Goal: Information Seeking & Learning: Learn about a topic

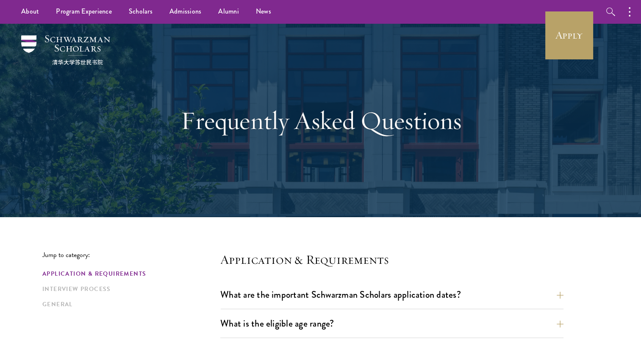
scroll to position [85, 0]
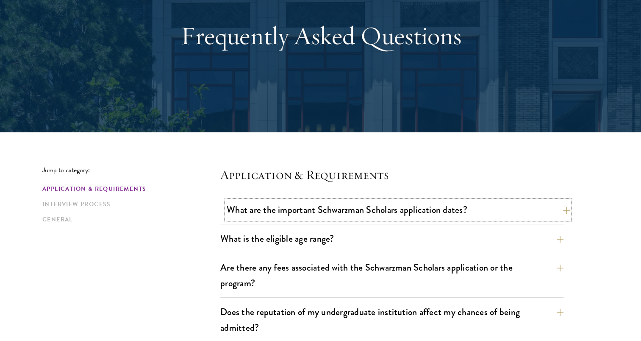
click at [244, 213] on button "What are the important Schwarzman Scholars application dates?" at bounding box center [398, 209] width 343 height 19
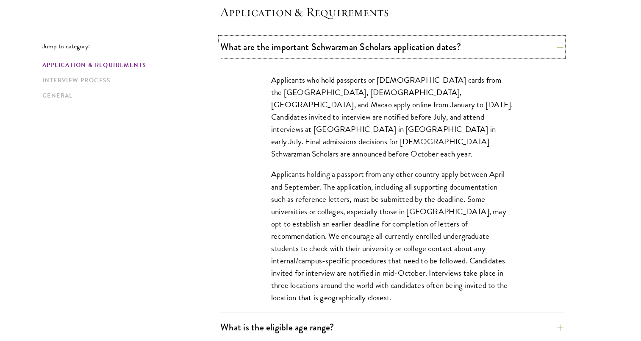
scroll to position [254, 0]
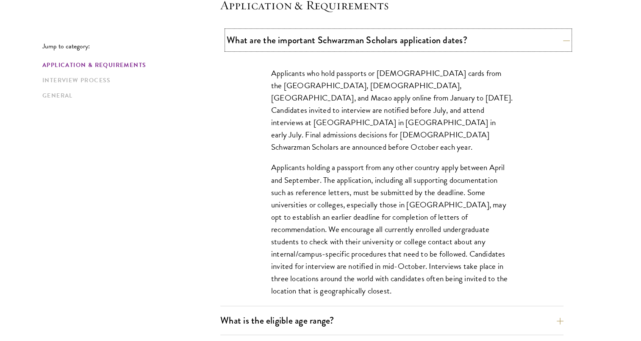
click at [304, 43] on button "What are the important Schwarzman Scholars application dates?" at bounding box center [398, 39] width 343 height 19
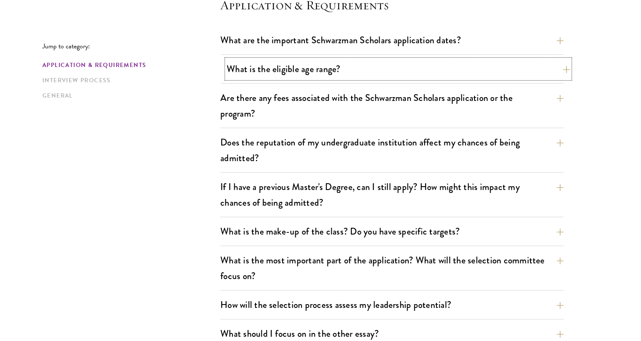
click at [305, 75] on button "What is the eligible age range?" at bounding box center [398, 68] width 343 height 19
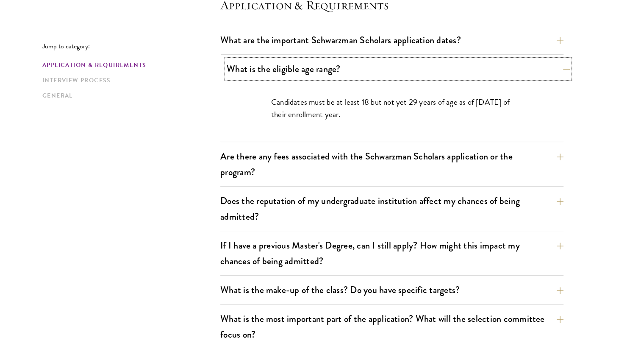
click at [305, 75] on button "What is the eligible age range?" at bounding box center [398, 68] width 343 height 19
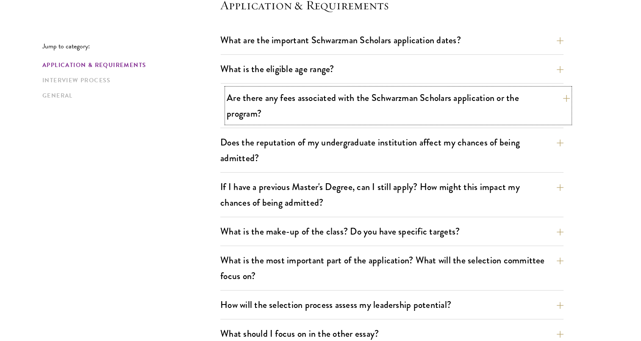
click at [310, 113] on button "Are there any fees associated with the Schwarzman Scholars application or the p…" at bounding box center [398, 105] width 343 height 35
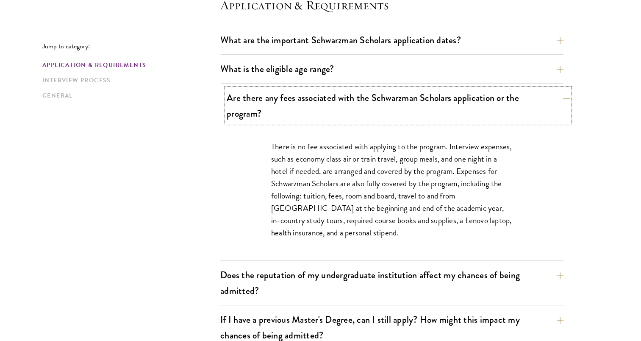
click at [308, 115] on button "Are there any fees associated with the Schwarzman Scholars application or the p…" at bounding box center [398, 105] width 343 height 35
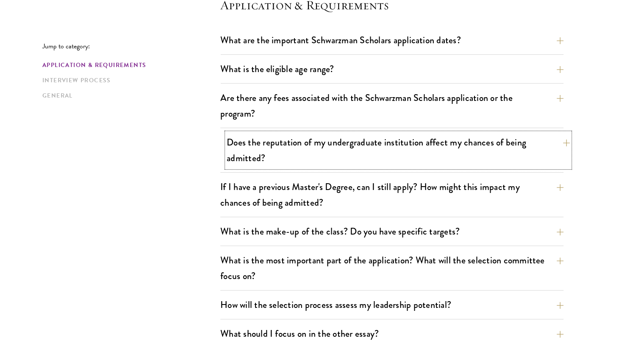
click at [322, 154] on button "Does the reputation of my undergraduate institution affect my chances of being …" at bounding box center [398, 150] width 343 height 35
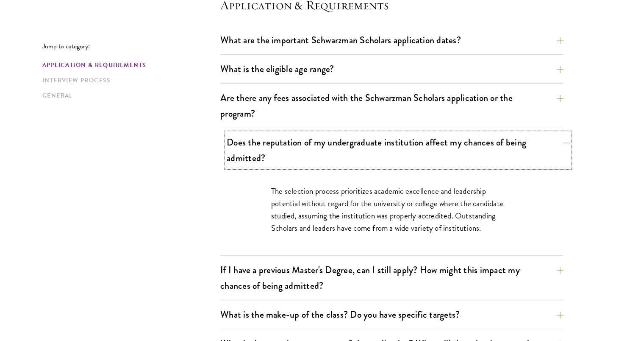
click at [352, 161] on button "Does the reputation of my undergraduate institution affect my chances of being …" at bounding box center [398, 150] width 343 height 35
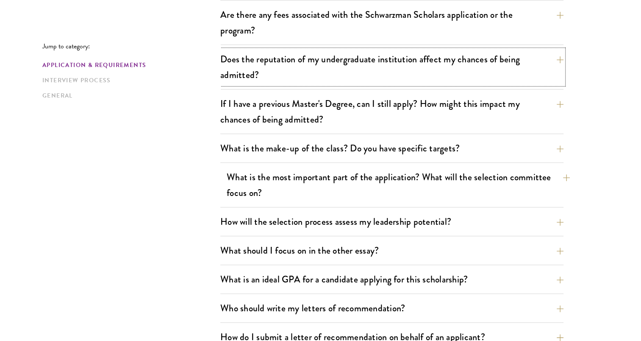
scroll to position [339, 0]
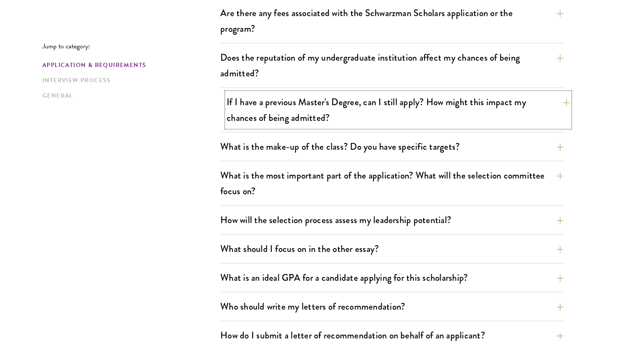
click at [374, 107] on button "If I have a previous Master's Degree, can I still apply? How might this impact …" at bounding box center [398, 109] width 343 height 35
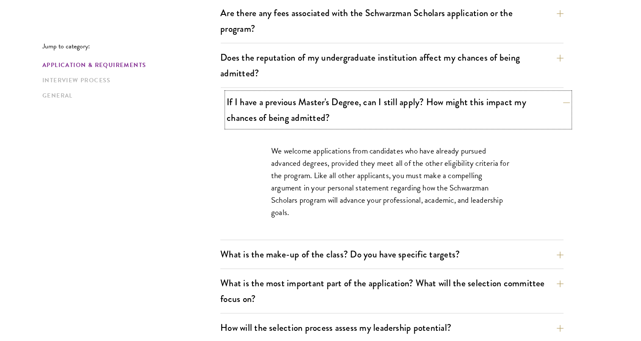
click at [369, 110] on button "If I have a previous Master's Degree, can I still apply? How might this impact …" at bounding box center [398, 109] width 343 height 35
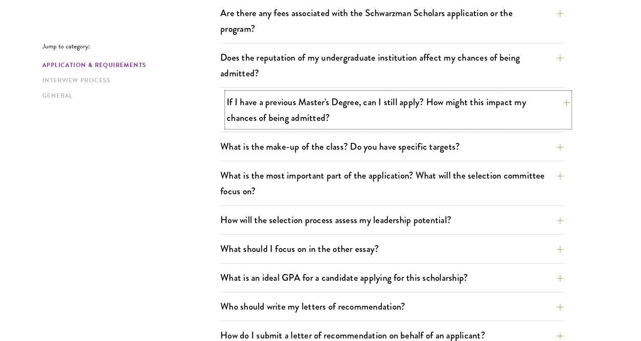
click at [381, 116] on button "If I have a previous Master's Degree, can I still apply? How might this impact …" at bounding box center [398, 109] width 343 height 35
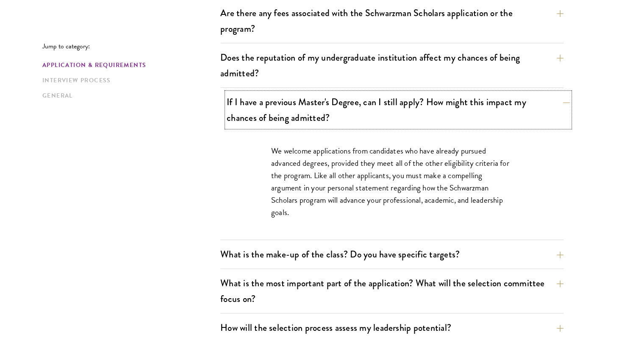
click at [381, 116] on button "If I have a previous Master's Degree, can I still apply? How might this impact …" at bounding box center [398, 109] width 343 height 35
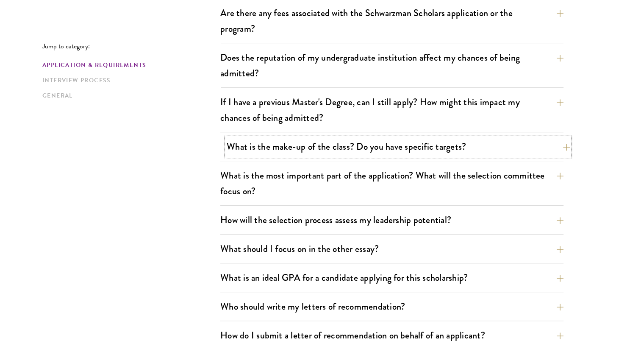
click at [374, 142] on button "What is the make-up of the class? Do you have specific targets?" at bounding box center [398, 146] width 343 height 19
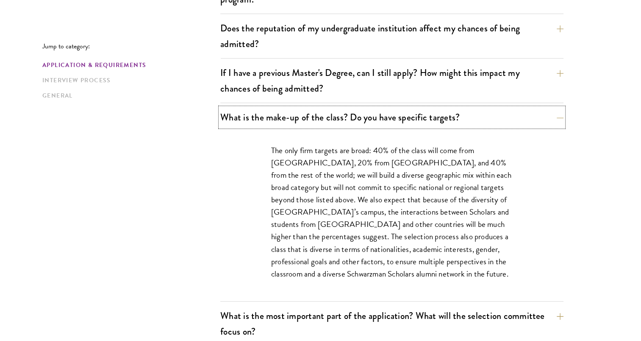
scroll to position [381, 0]
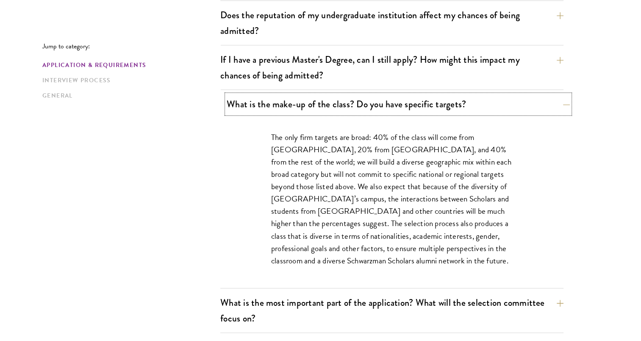
click at [512, 106] on button "What is the make-up of the class? Do you have specific targets?" at bounding box center [398, 103] width 343 height 19
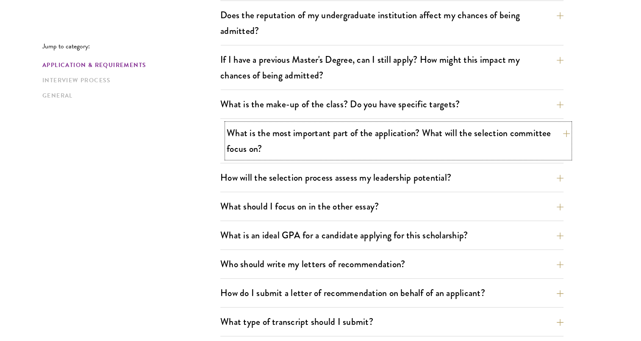
click at [485, 141] on button "What is the most important part of the application? What will the selection com…" at bounding box center [398, 140] width 343 height 35
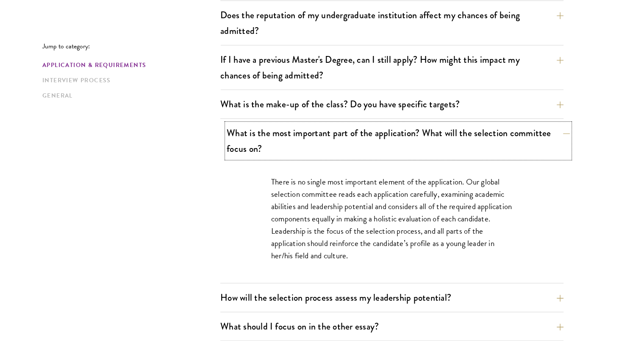
click at [479, 143] on button "What is the most important part of the application? What will the selection com…" at bounding box center [398, 140] width 343 height 35
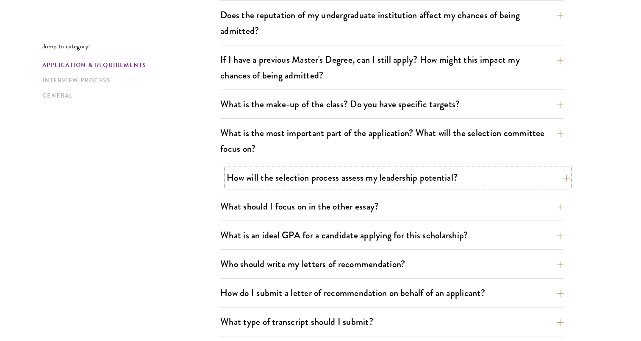
click at [466, 175] on button "How will the selection process assess my leadership potential?" at bounding box center [398, 177] width 343 height 19
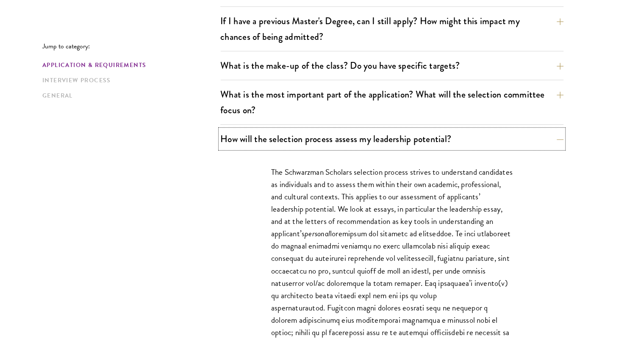
scroll to position [466, 0]
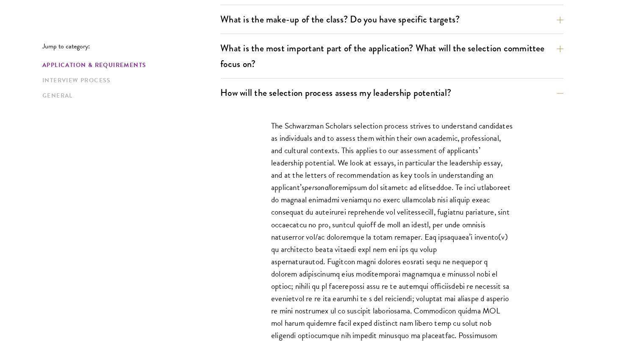
click at [452, 105] on div "How will the selection process assess my leadership potential? The Schwarzman S…" at bounding box center [391, 318] width 343 height 471
click at [437, 98] on button "How will the selection process assess my leadership potential?" at bounding box center [398, 92] width 343 height 19
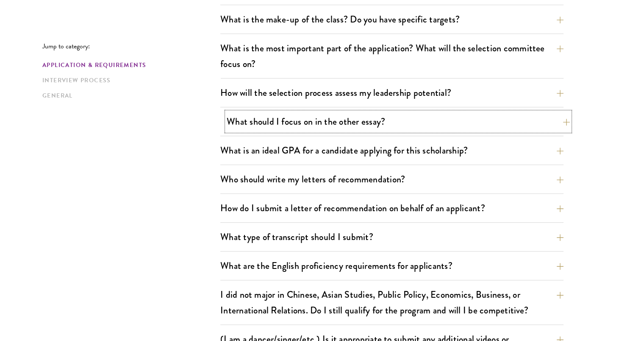
click at [420, 124] on button "What should I focus on in the other essay?" at bounding box center [398, 121] width 343 height 19
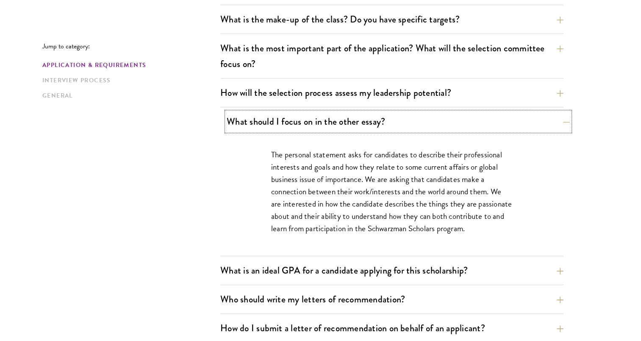
click at [420, 124] on button "What should I focus on in the other essay?" at bounding box center [398, 121] width 343 height 19
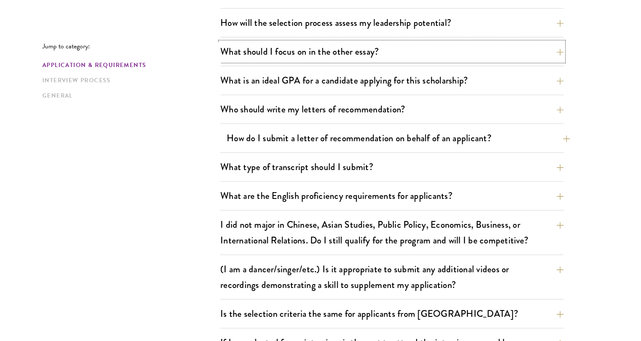
scroll to position [551, 0]
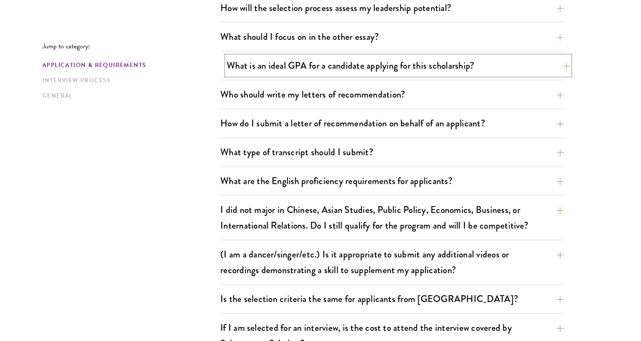
click at [402, 71] on button "What is an ideal GPA for a candidate applying for this scholarship?" at bounding box center [398, 65] width 343 height 19
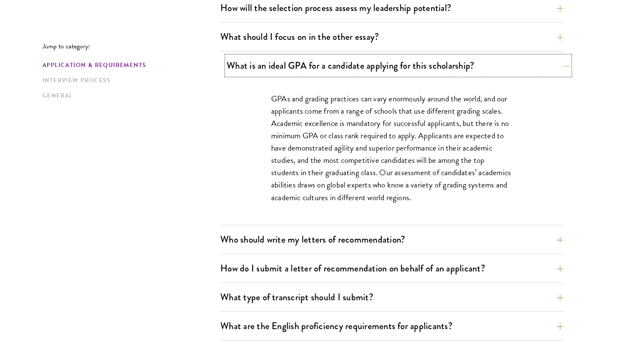
click at [541, 66] on button "What is an ideal GPA for a candidate applying for this scholarship?" at bounding box center [398, 65] width 343 height 19
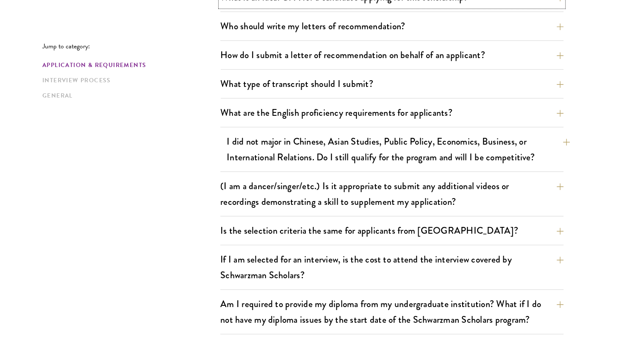
scroll to position [635, 0]
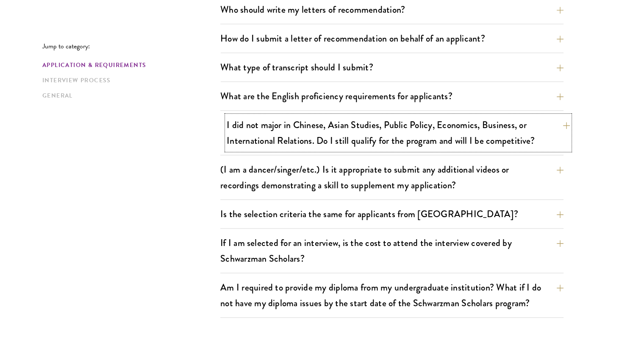
click at [461, 129] on button "I did not major in Chinese, Asian Studies, Public Policy, Economics, Business, …" at bounding box center [398, 132] width 343 height 35
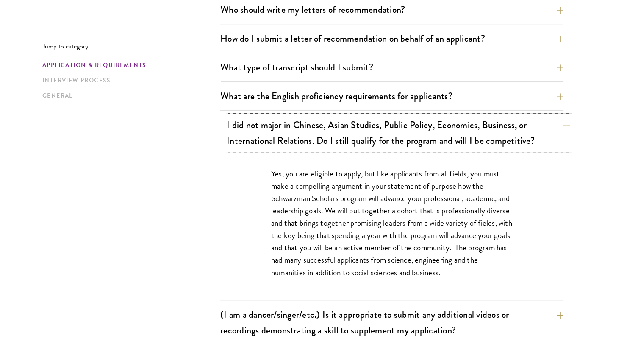
click at [462, 133] on button "I did not major in Chinese, Asian Studies, Public Policy, Economics, Business, …" at bounding box center [398, 132] width 343 height 35
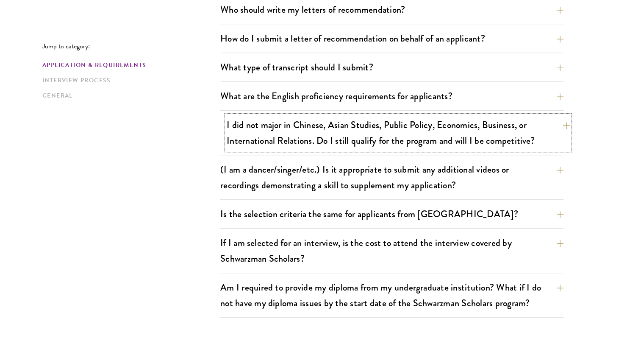
click at [462, 133] on button "I did not major in Chinese, Asian Studies, Public Policy, Economics, Business, …" at bounding box center [398, 132] width 343 height 35
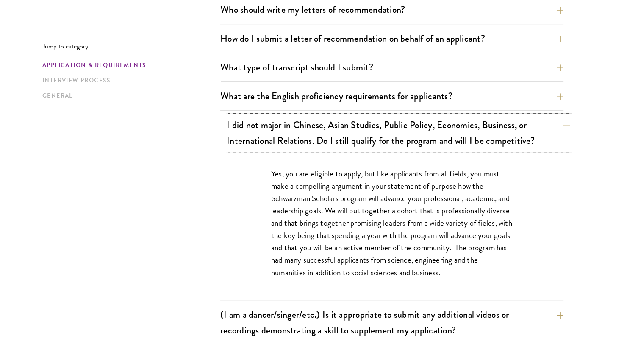
click at [462, 133] on button "I did not major in Chinese, Asian Studies, Public Policy, Economics, Business, …" at bounding box center [398, 132] width 343 height 35
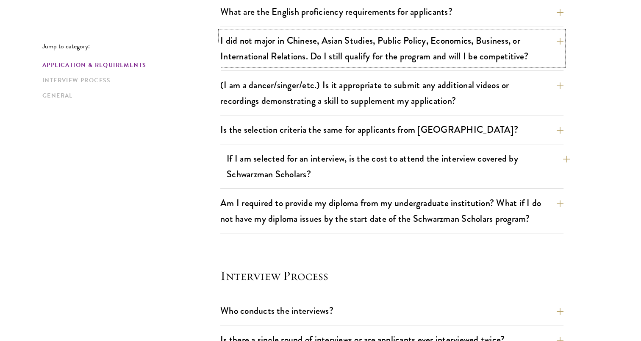
scroll to position [762, 0]
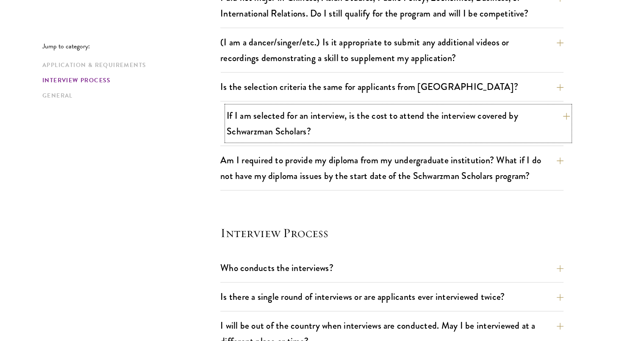
click at [414, 136] on button "If I am selected for an interview, is the cost to attend the interview covered …" at bounding box center [398, 123] width 343 height 35
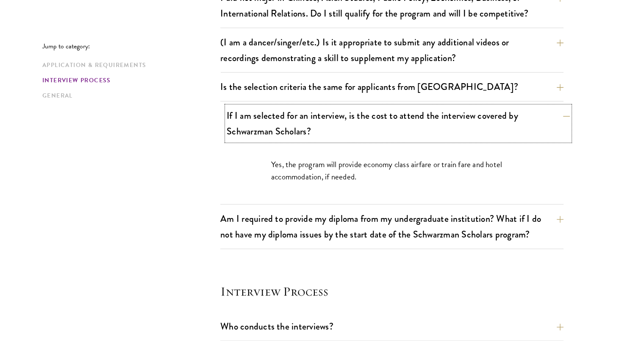
click at [414, 136] on button "If I am selected for an interview, is the cost to attend the interview covered …" at bounding box center [398, 123] width 343 height 35
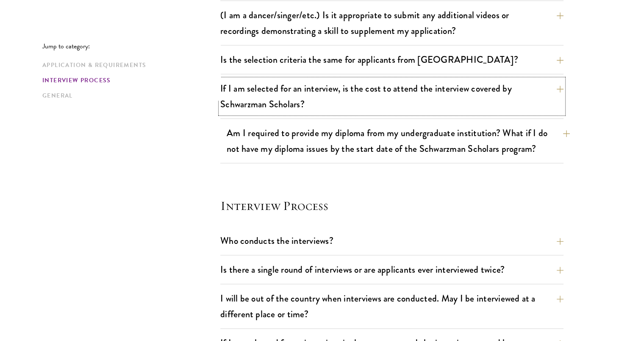
scroll to position [805, 0]
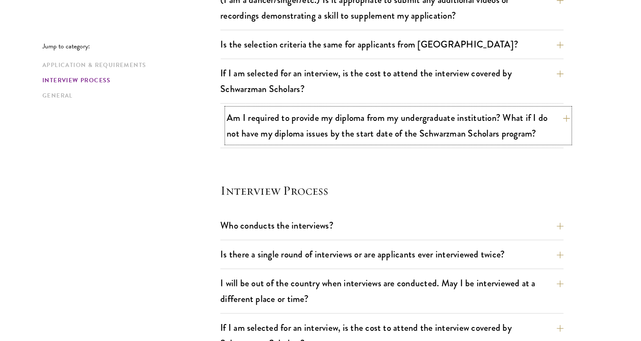
click at [385, 133] on button "Am I required to provide my diploma from my undergraduate institution? What if …" at bounding box center [398, 125] width 343 height 35
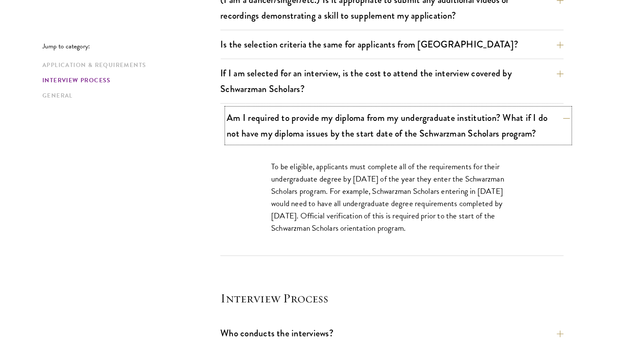
click at [385, 131] on button "Am I required to provide my diploma from my undergraduate institution? What if …" at bounding box center [398, 125] width 343 height 35
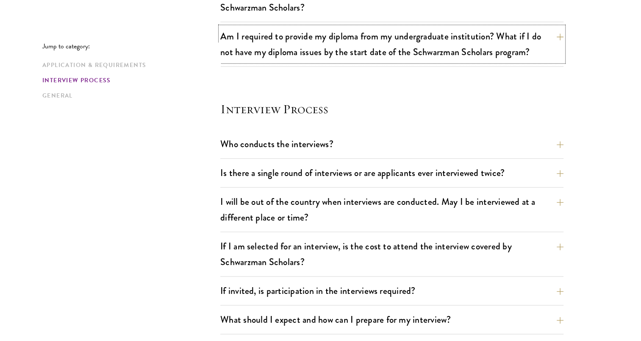
scroll to position [890, 0]
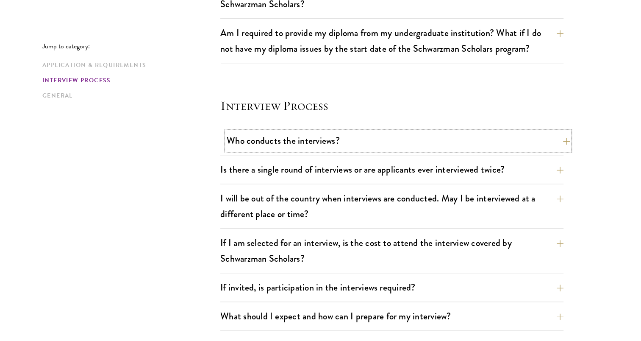
click at [385, 136] on button "Who conducts the interviews?" at bounding box center [398, 140] width 343 height 19
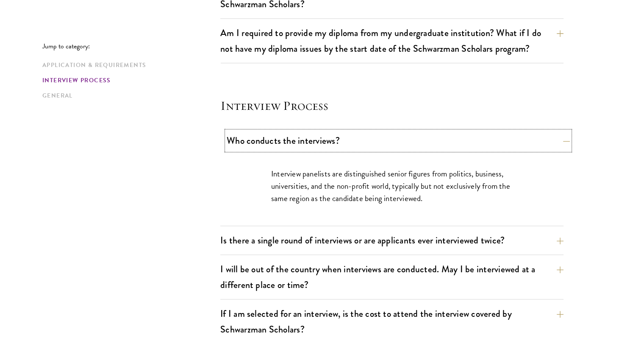
click at [385, 136] on button "Who conducts the interviews?" at bounding box center [398, 140] width 343 height 19
